Goal: Check status

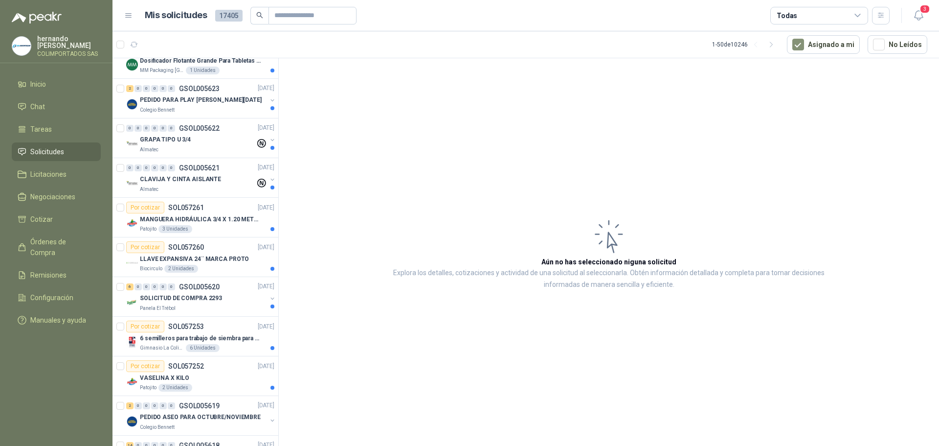
scroll to position [98, 0]
click at [212, 224] on p "MANGUERA HIDRÁULICA 3/4 X 1.20 METROS DE LONGITUD HR-HR-ACOPLADA" at bounding box center [201, 219] width 122 height 9
